Goal: Register for event/course

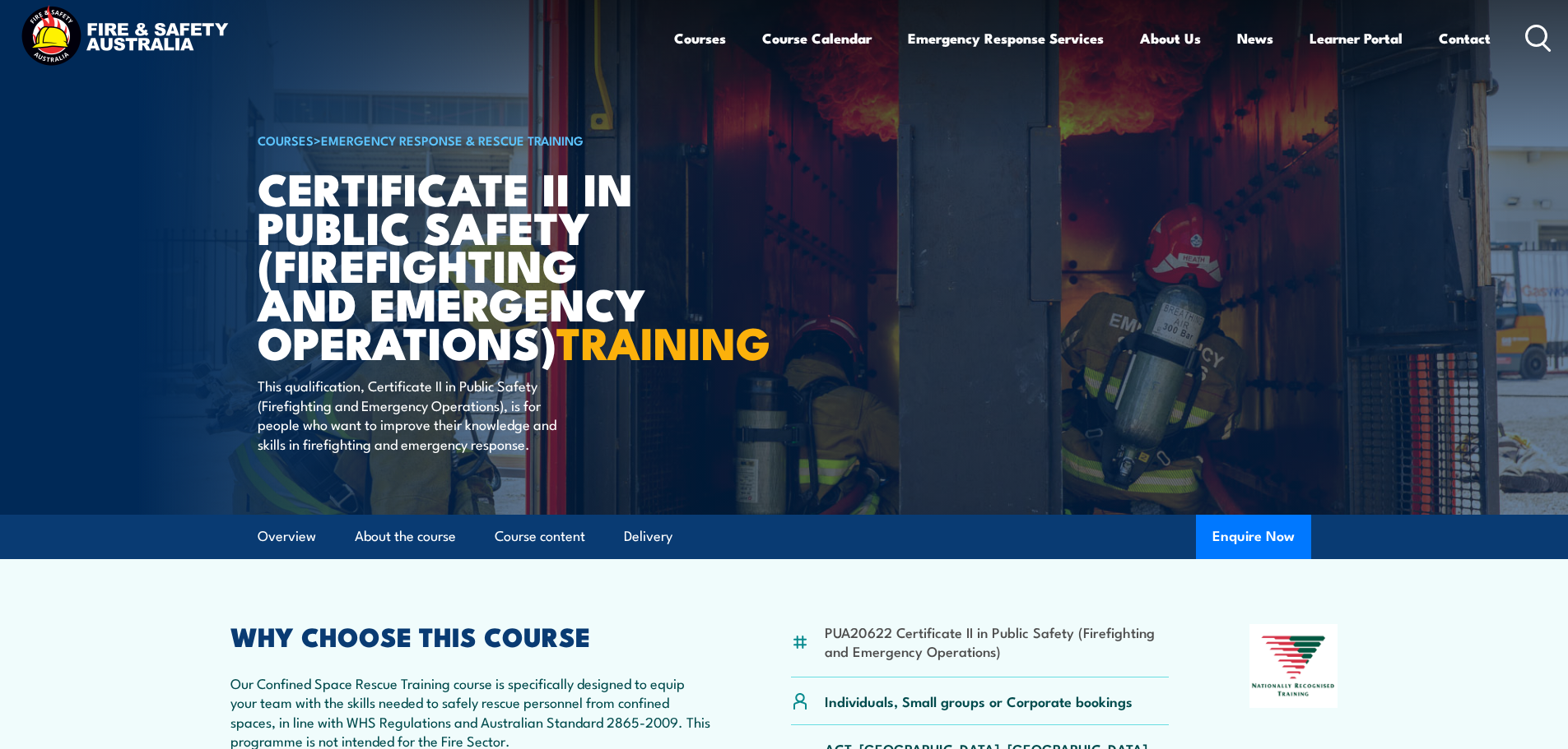
scroll to position [247, 0]
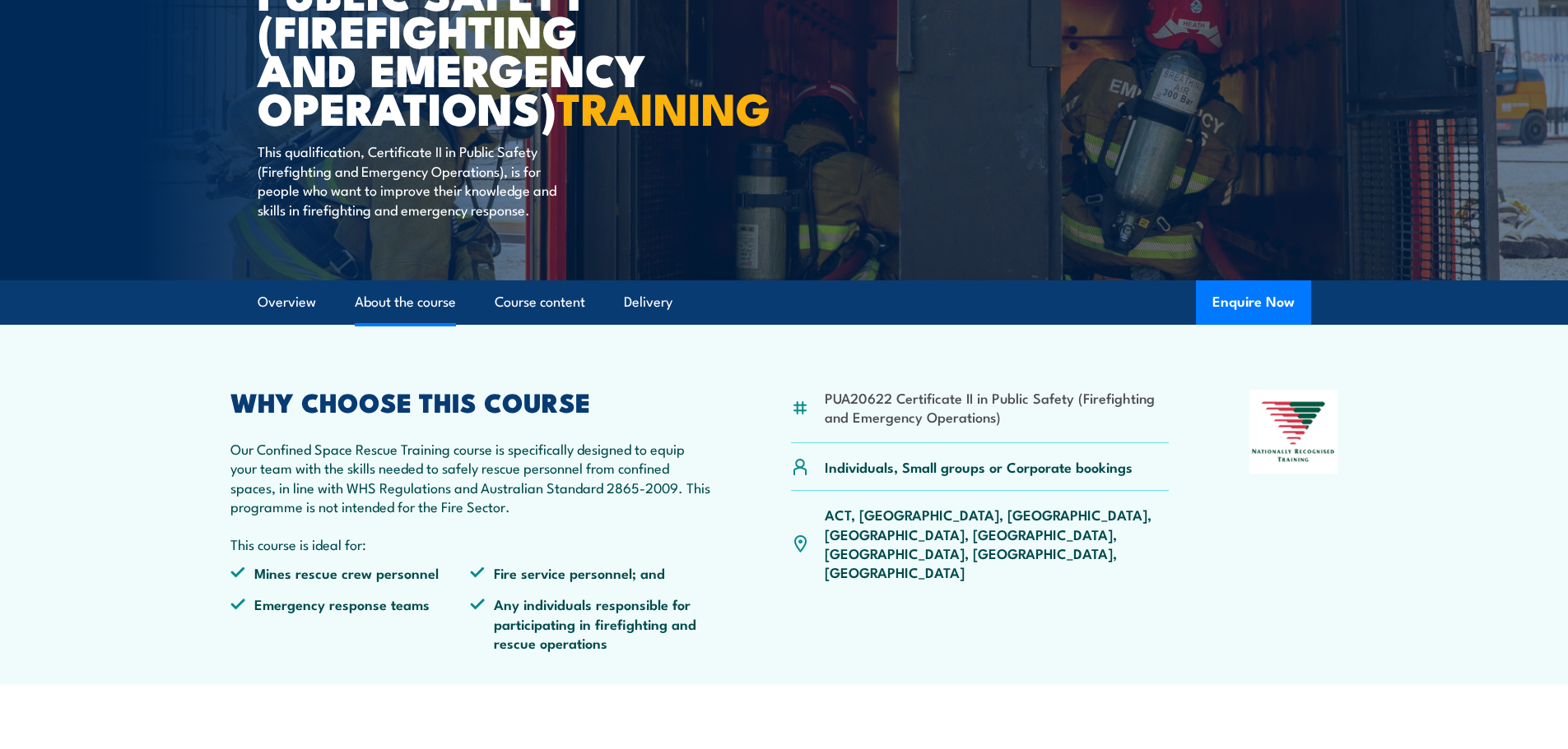
click at [429, 324] on link "About the course" at bounding box center [406, 302] width 101 height 44
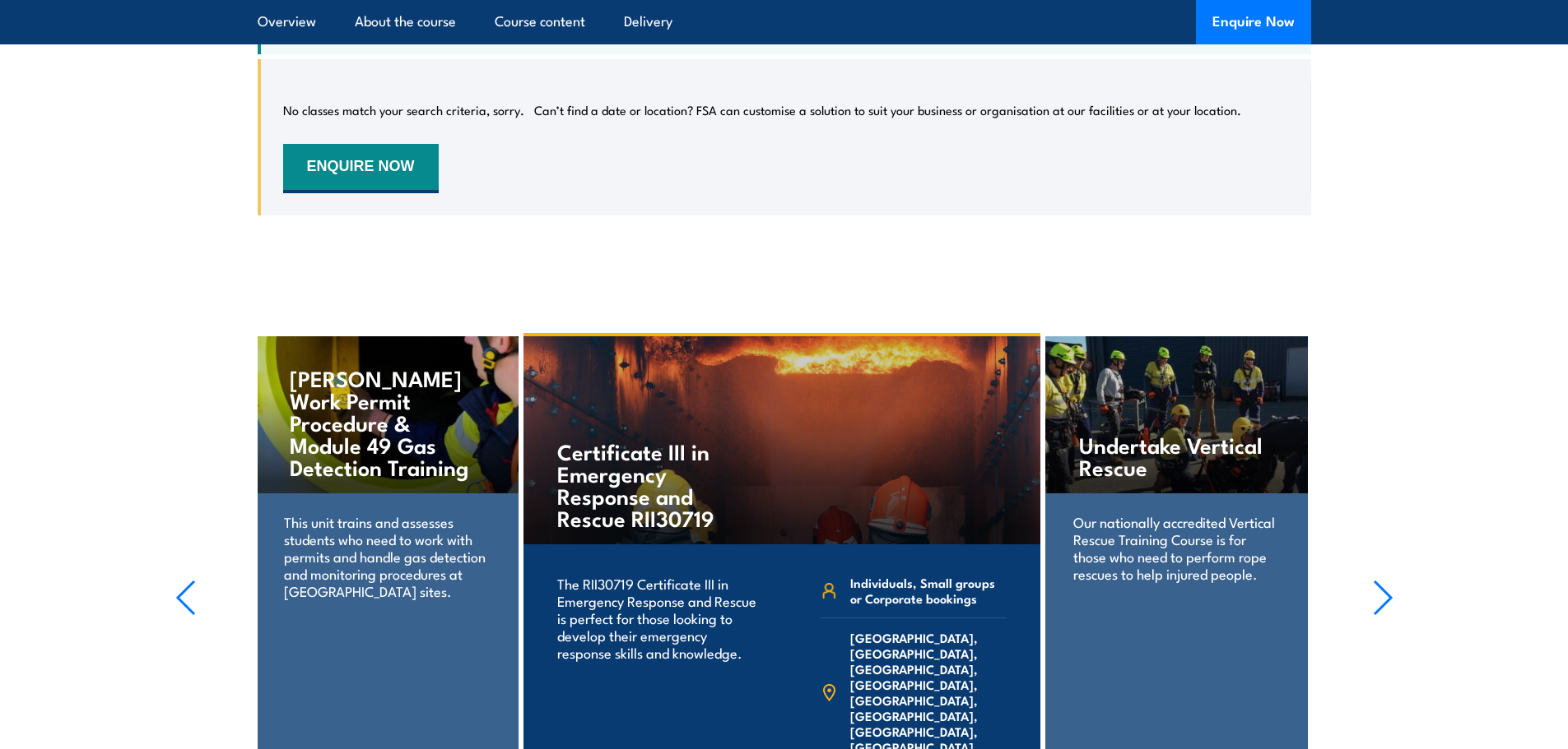
scroll to position [2717, 0]
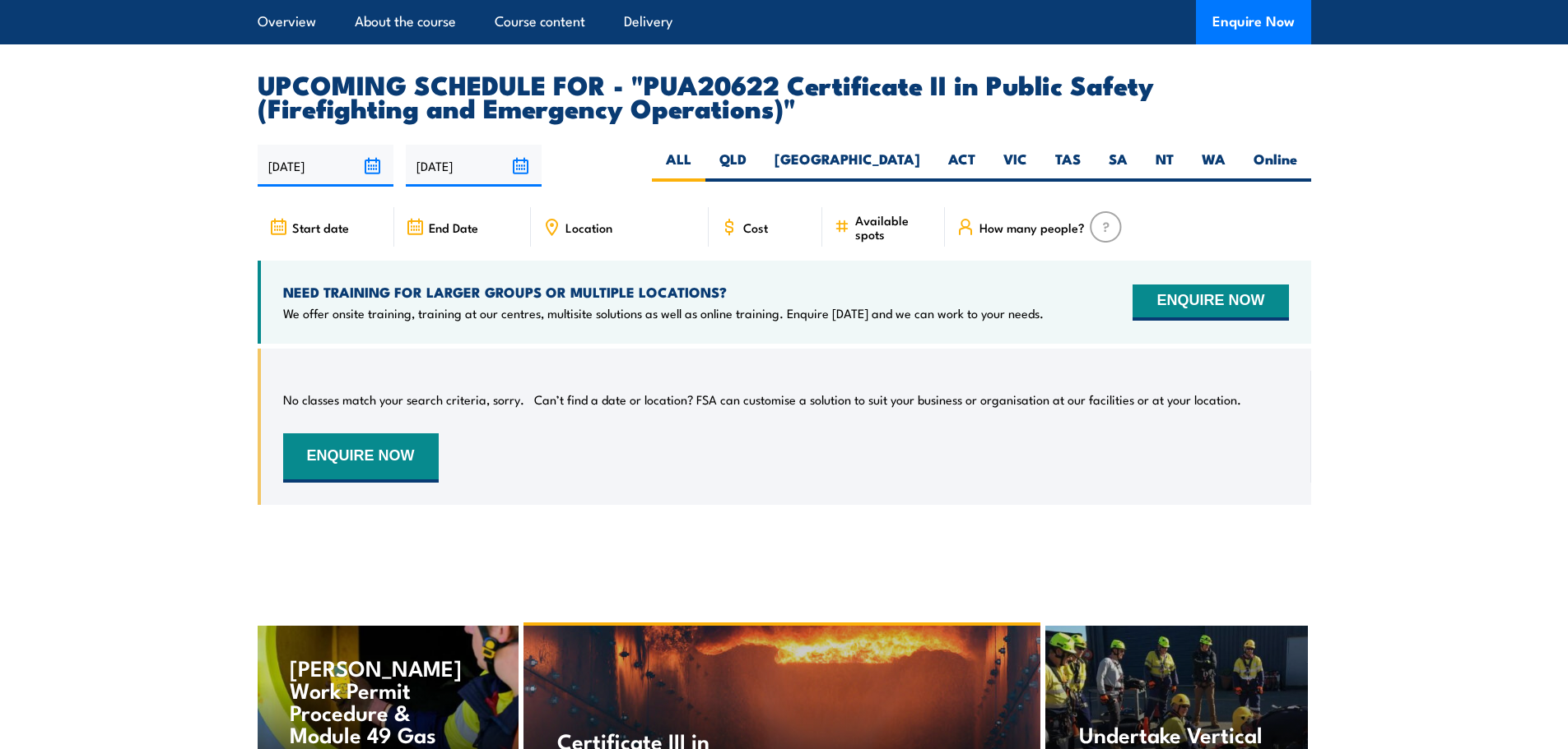
click at [744, 234] on span "Cost" at bounding box center [755, 227] width 24 height 14
click at [1102, 242] on img at bounding box center [1105, 226] width 32 height 31
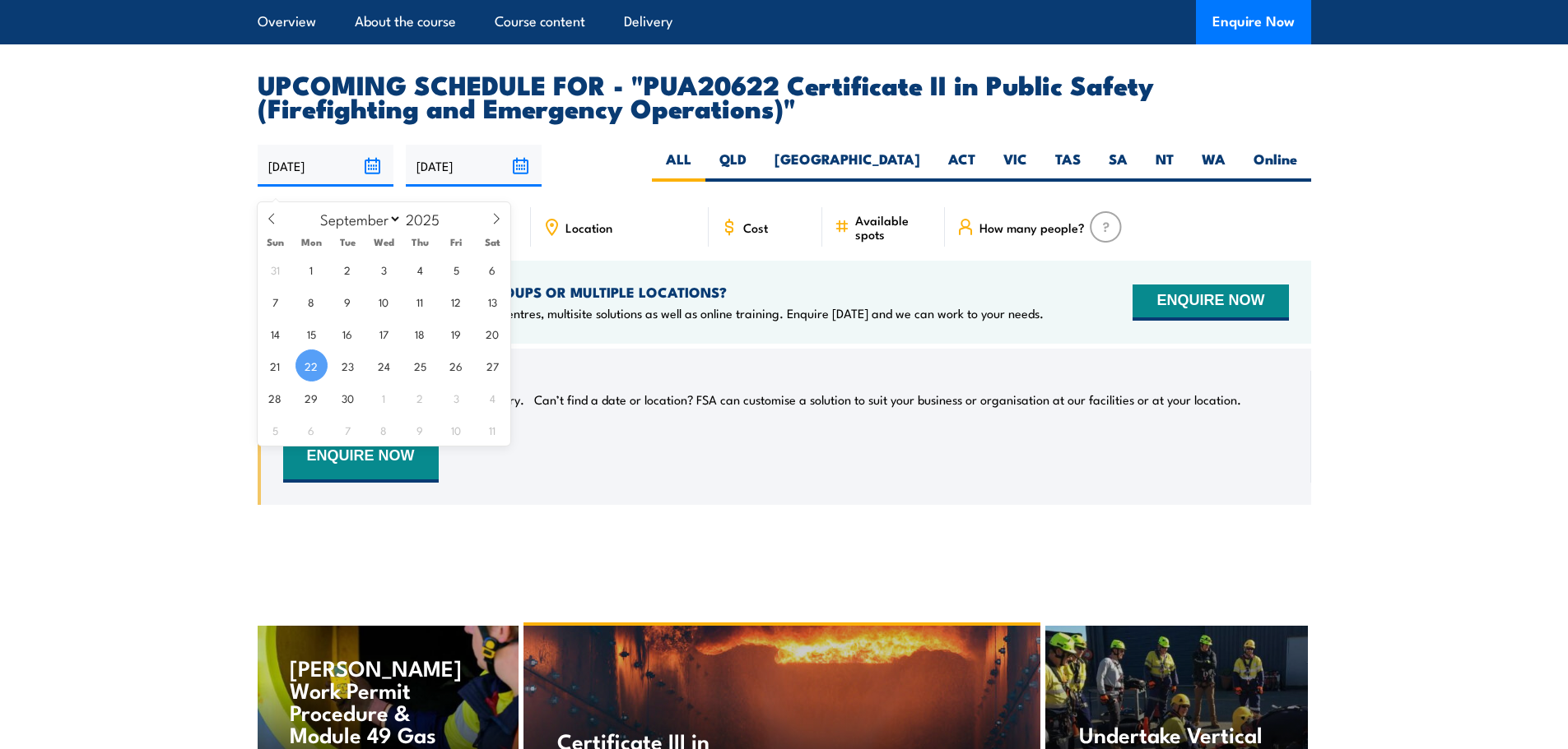
click at [309, 173] on input "[DATE]" at bounding box center [325, 165] width 135 height 42
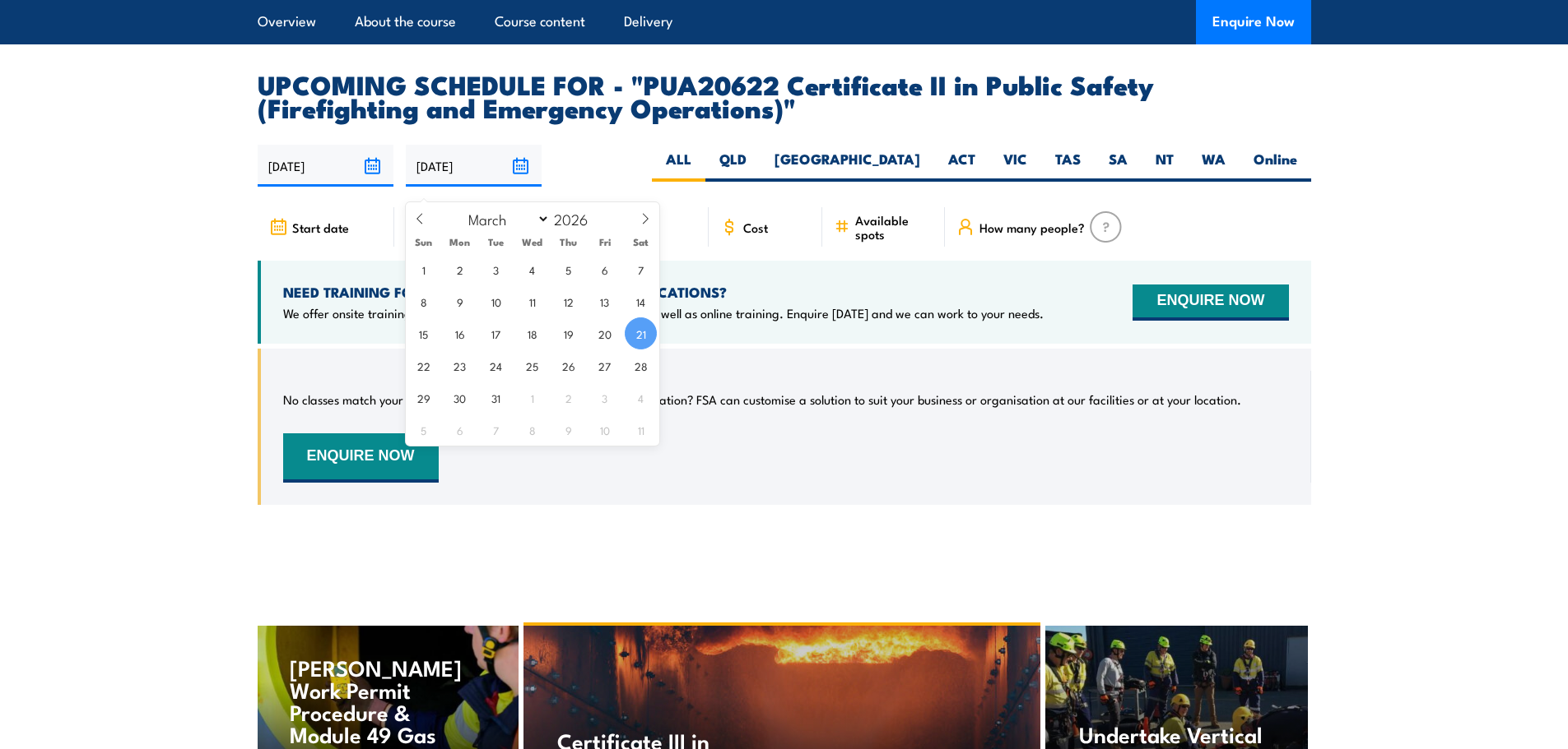
click at [439, 169] on input "[DATE]" at bounding box center [473, 165] width 135 height 42
click at [488, 176] on input "[DATE]" at bounding box center [473, 165] width 135 height 42
click at [859, 234] on span "Available spots" at bounding box center [894, 227] width 78 height 28
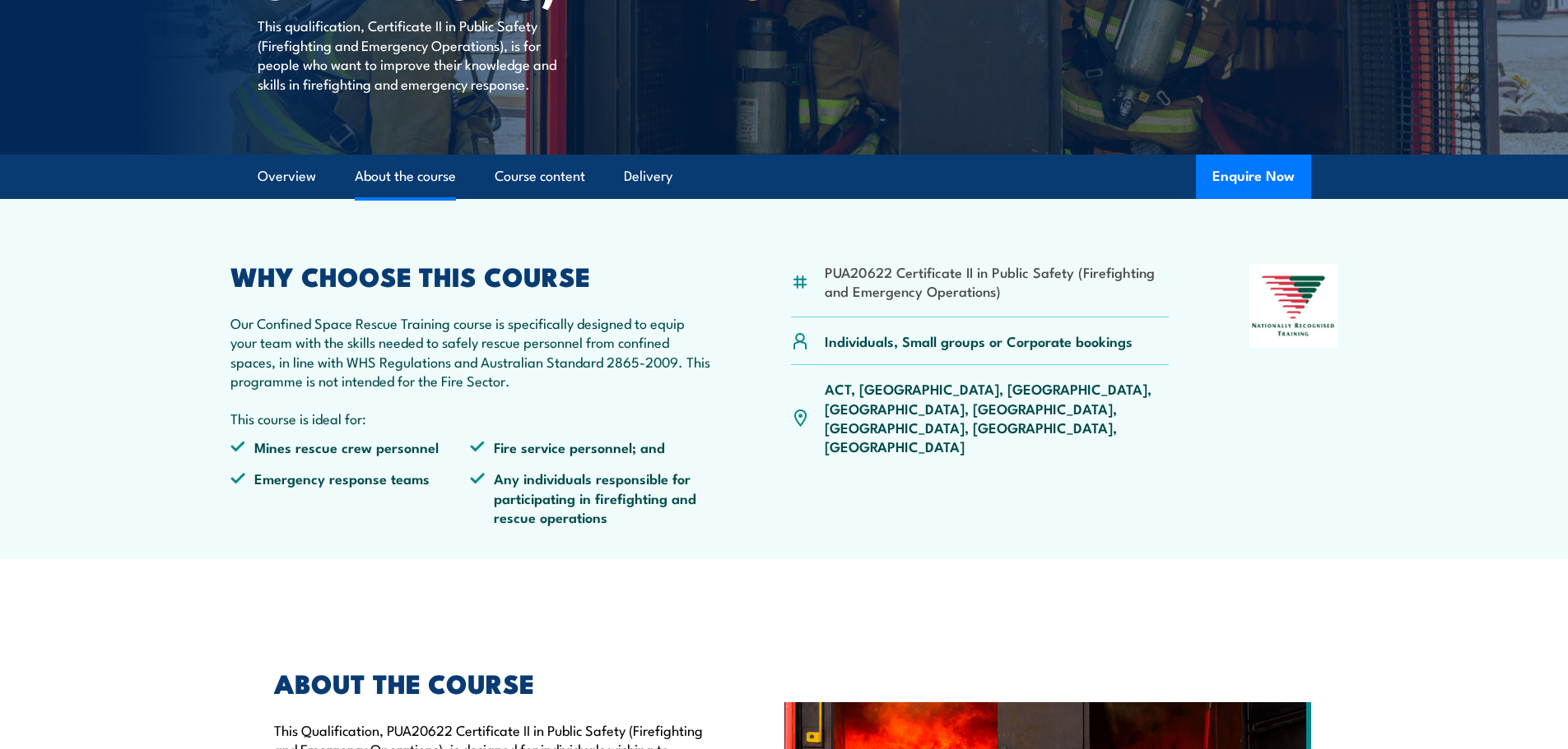
scroll to position [354, 0]
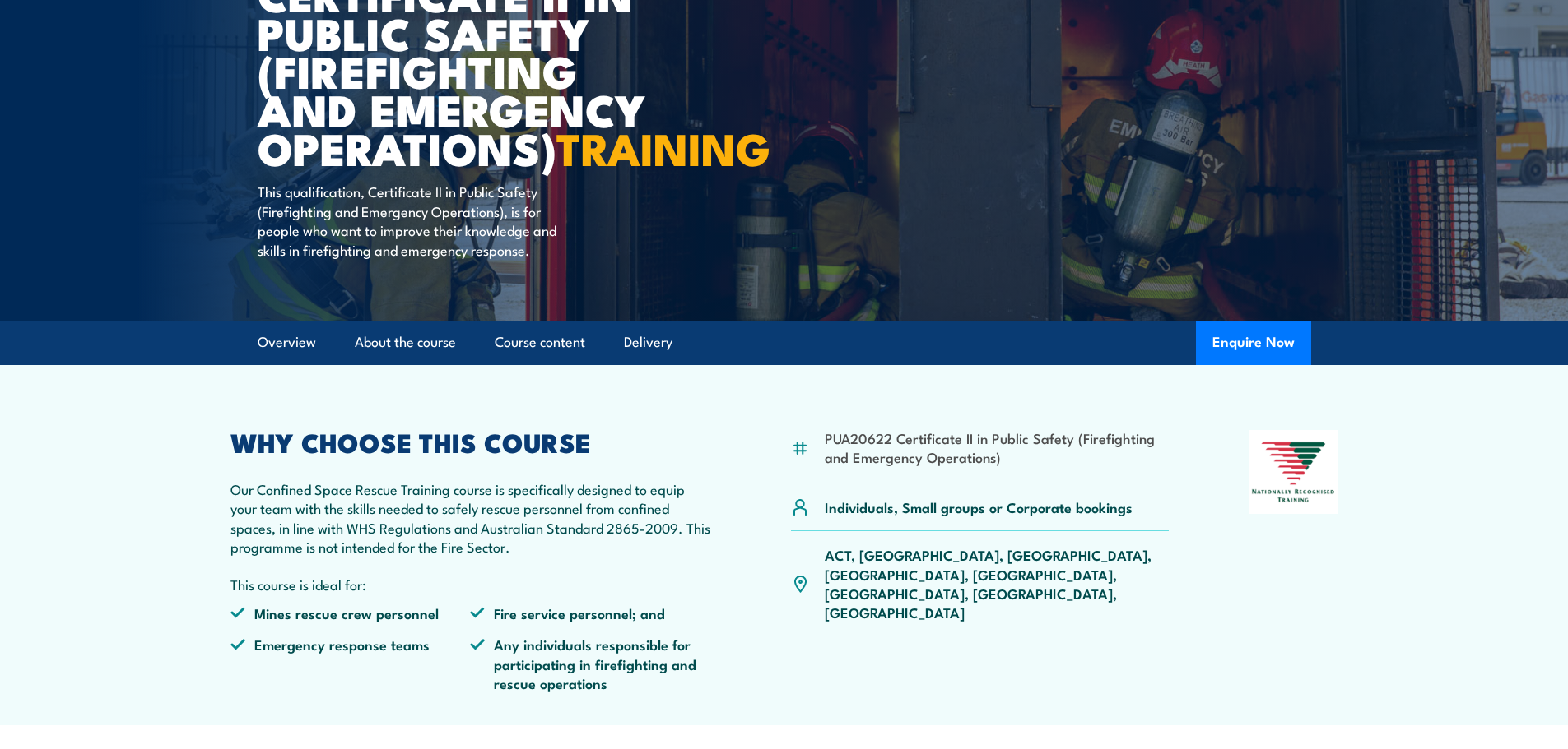
scroll to position [741, 0]
